Goal: Task Accomplishment & Management: Use online tool/utility

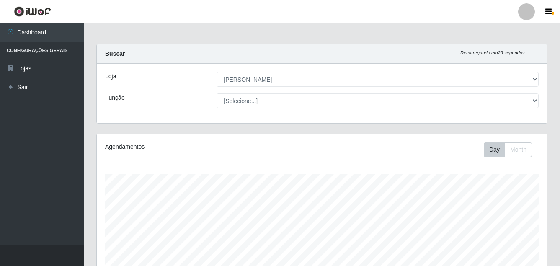
select select "402"
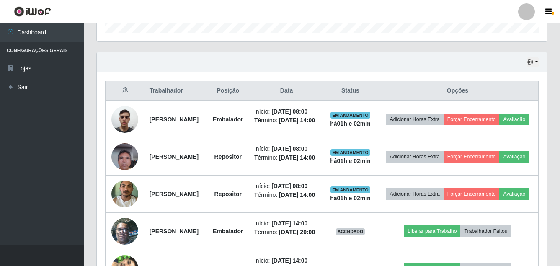
scroll to position [267, 0]
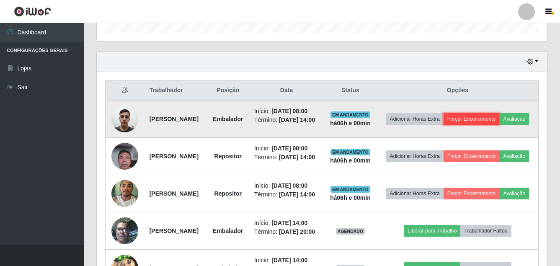
click at [499, 121] on button "Forçar Encerramento" at bounding box center [471, 119] width 56 height 12
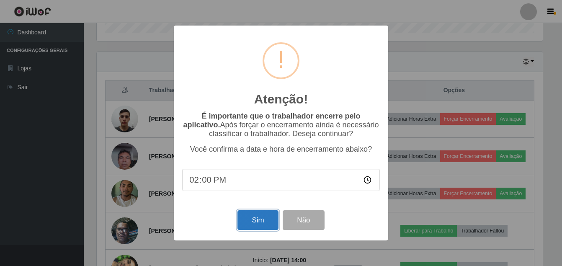
click at [258, 218] on button "Sim" at bounding box center [257, 220] width 41 height 20
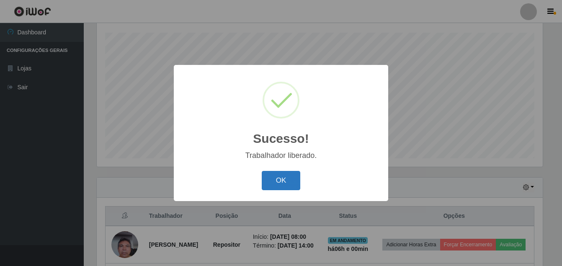
click at [278, 188] on button "OK" at bounding box center [281, 181] width 39 height 20
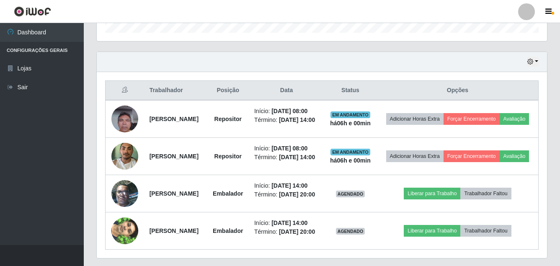
scroll to position [308, 0]
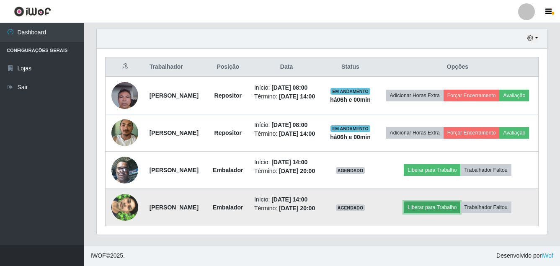
click at [447, 209] on button "Liberar para Trabalho" at bounding box center [431, 207] width 56 height 12
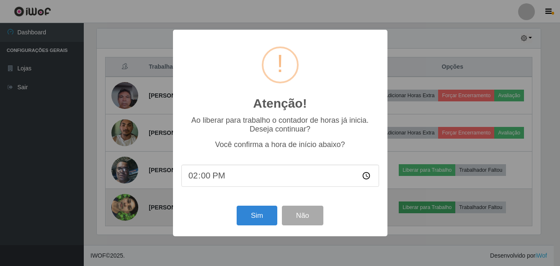
scroll to position [174, 446]
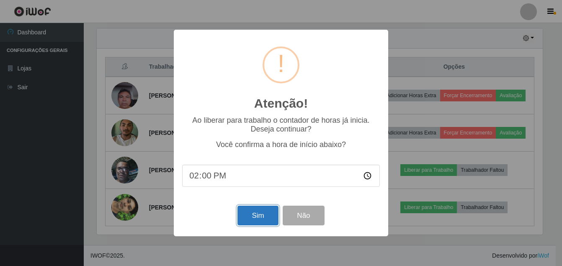
click at [249, 216] on button "Sim" at bounding box center [257, 215] width 41 height 20
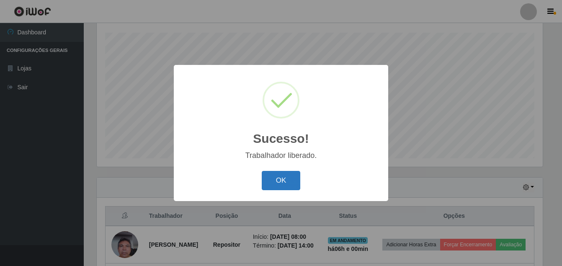
click at [270, 178] on button "OK" at bounding box center [281, 181] width 39 height 20
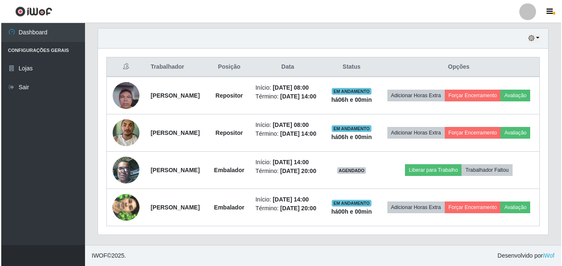
scroll to position [308, 0]
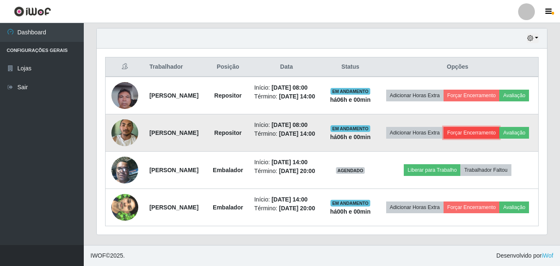
click at [494, 127] on button "Forçar Encerramento" at bounding box center [471, 133] width 56 height 12
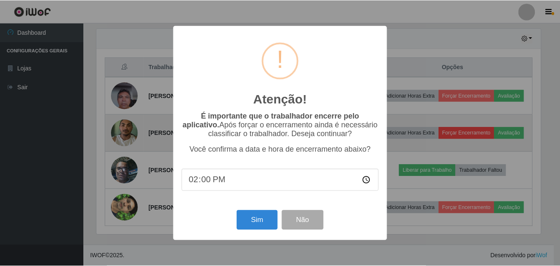
scroll to position [174, 446]
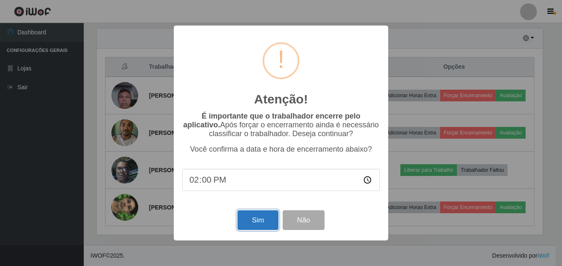
click at [257, 230] on button "Sim" at bounding box center [257, 220] width 41 height 20
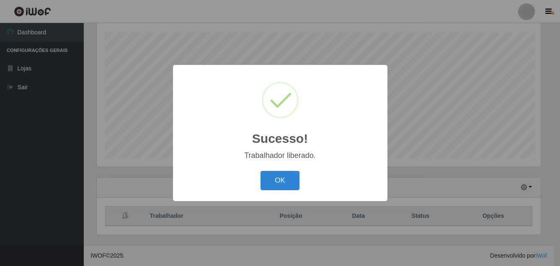
scroll to position [0, 0]
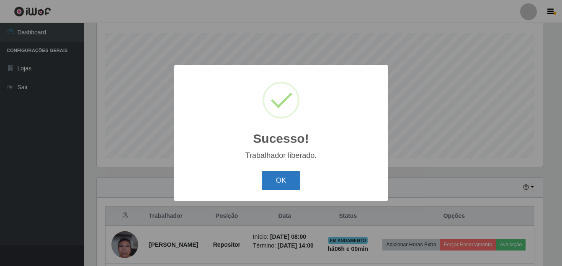
click at [267, 176] on button "OK" at bounding box center [281, 181] width 39 height 20
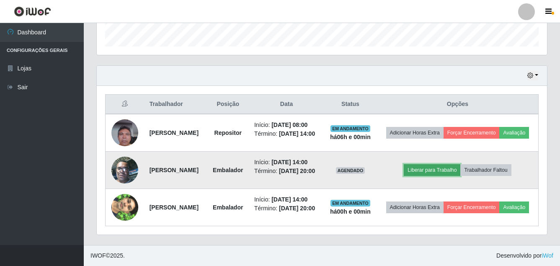
click at [426, 164] on button "Liberar para Trabalho" at bounding box center [431, 170] width 56 height 12
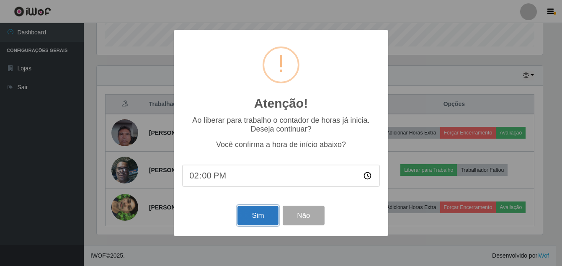
click at [260, 218] on button "Sim" at bounding box center [257, 215] width 41 height 20
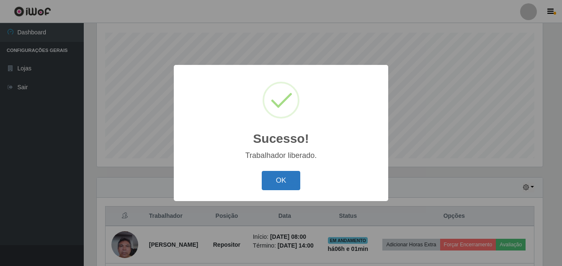
click at [280, 177] on button "OK" at bounding box center [281, 181] width 39 height 20
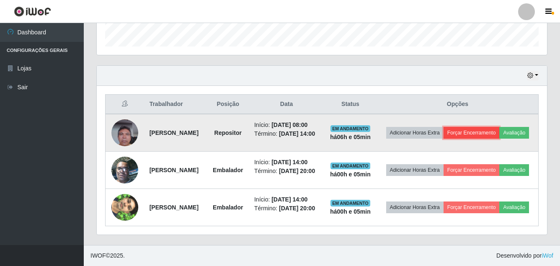
click at [490, 127] on button "Forçar Encerramento" at bounding box center [471, 133] width 56 height 12
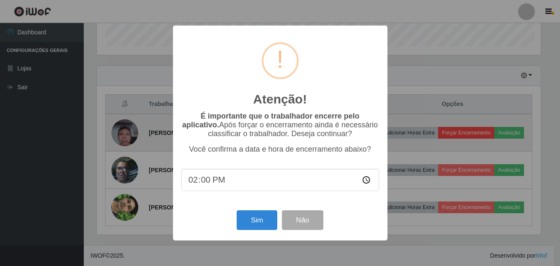
scroll to position [174, 446]
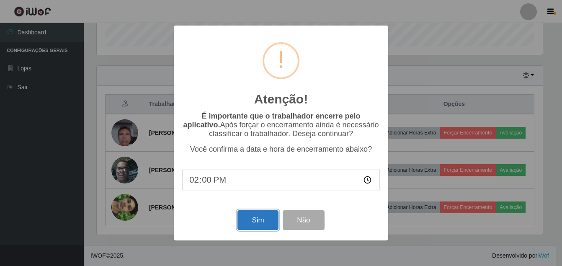
click at [254, 223] on button "Sim" at bounding box center [257, 220] width 41 height 20
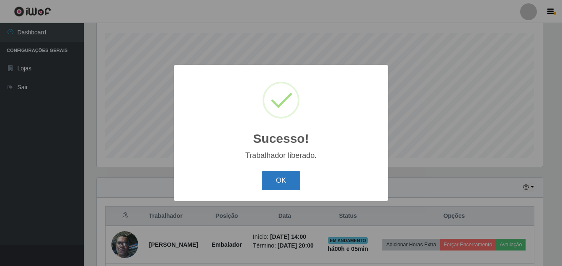
click at [280, 178] on button "OK" at bounding box center [281, 181] width 39 height 20
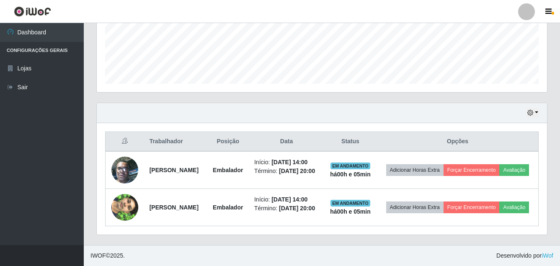
scroll to position [228, 0]
